Goal: Task Accomplishment & Management: Use online tool/utility

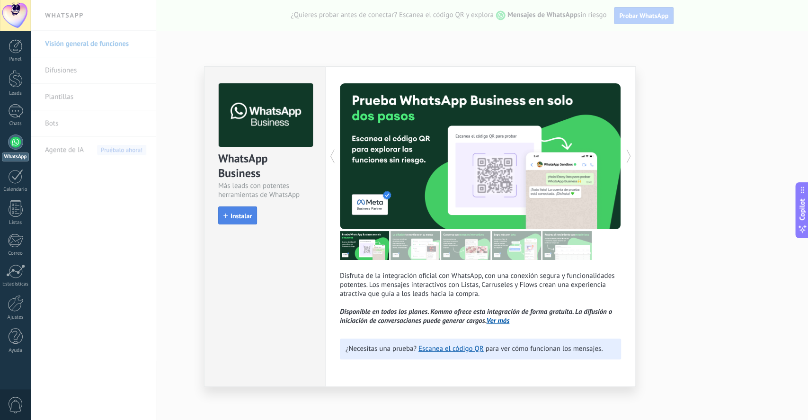
click at [253, 218] on button "Instalar" at bounding box center [237, 215] width 39 height 18
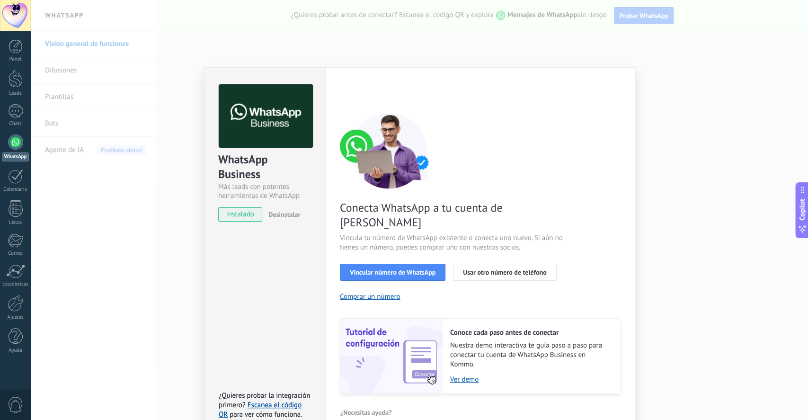
scroll to position [4, 0]
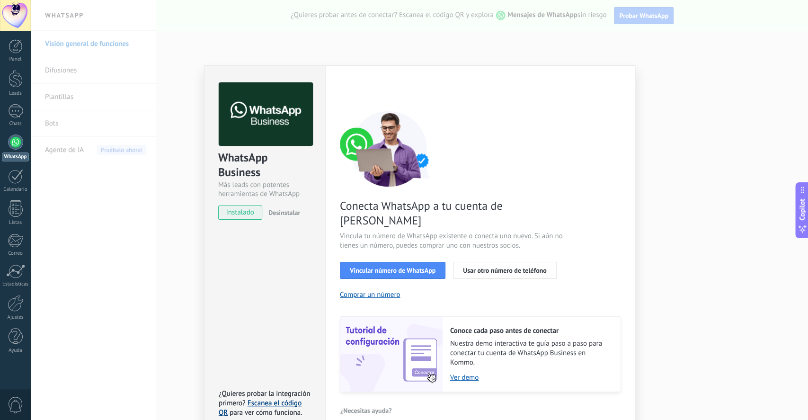
click at [294, 399] on link "Escanea el código QR" at bounding box center [260, 408] width 83 height 18
